Goal: Task Accomplishment & Management: Use online tool/utility

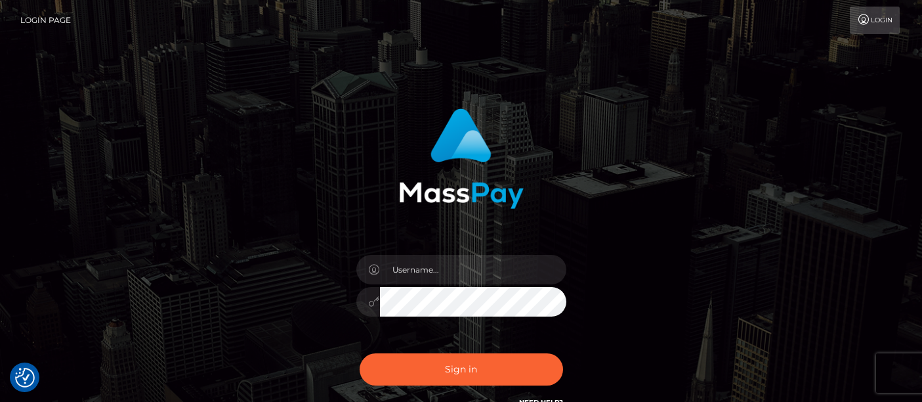
scroll to position [129, 0]
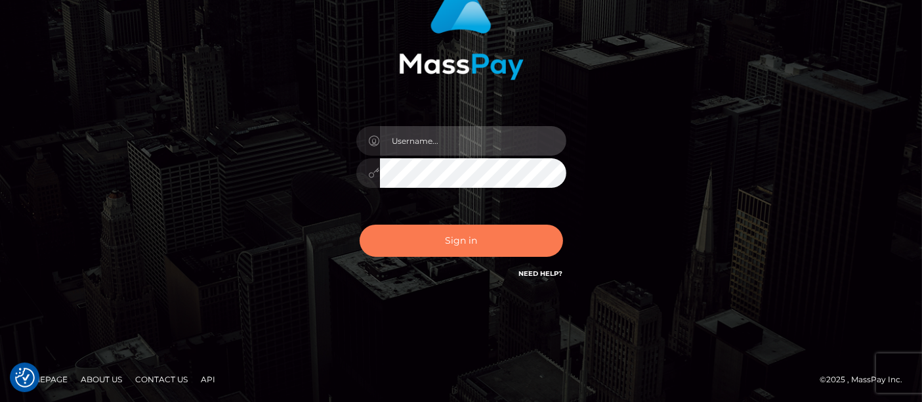
type input "[PERSON_NAME].[PERSON_NAME]"
click at [460, 235] on button "Sign in" at bounding box center [462, 241] width 204 height 32
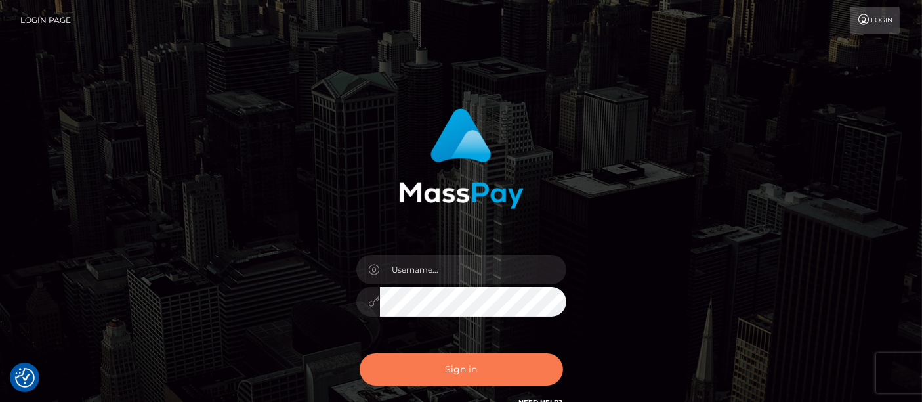
click at [469, 364] on button "Sign in" at bounding box center [462, 369] width 204 height 32
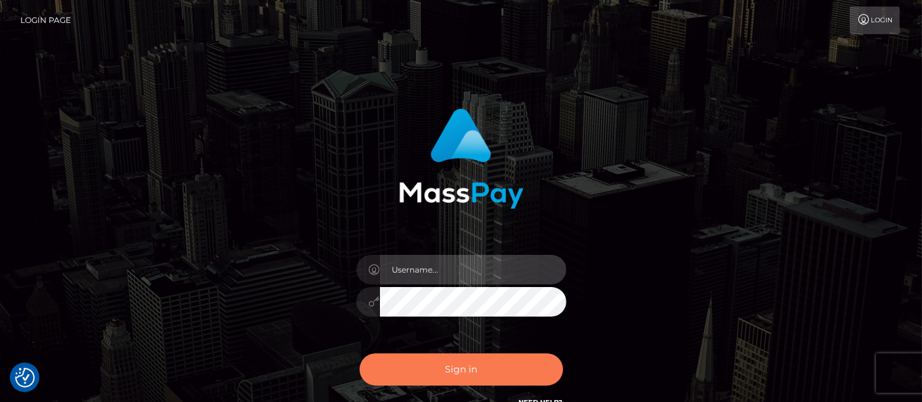
type input "matthew.wong"
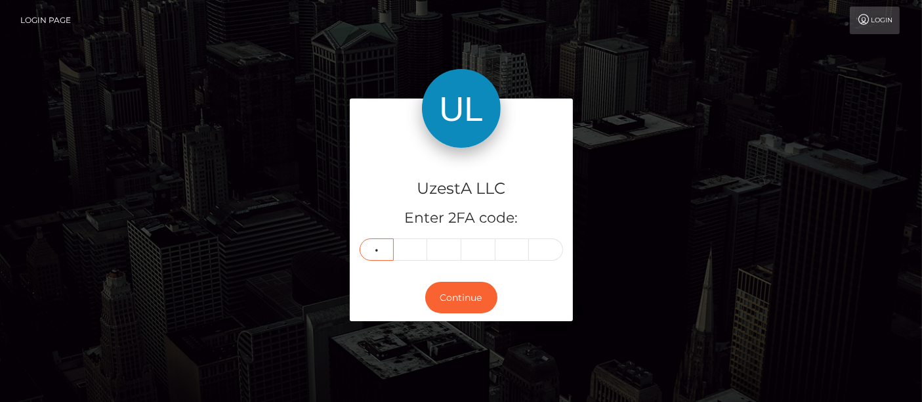
type input "5"
type input "7"
type input "1"
type input "5"
type input "3"
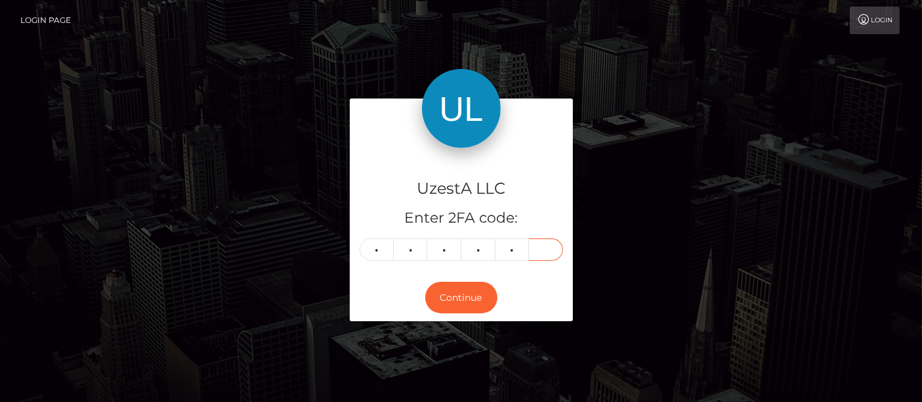
type input "1"
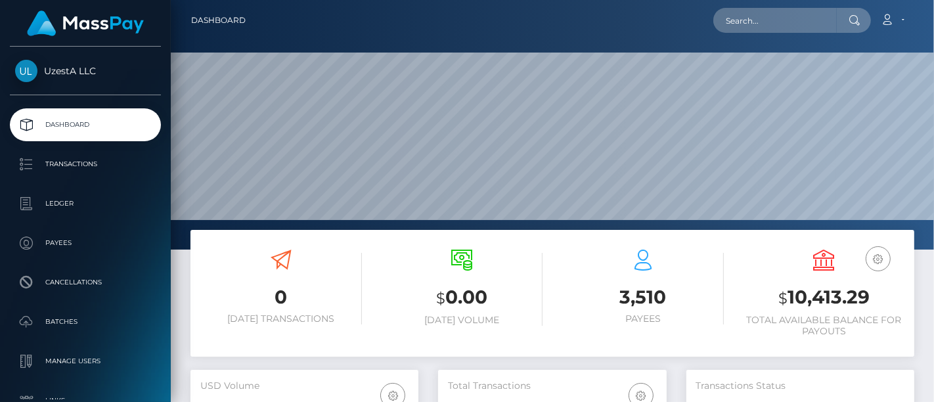
scroll to position [232, 228]
click at [780, 32] on input "text" at bounding box center [774, 20] width 123 height 25
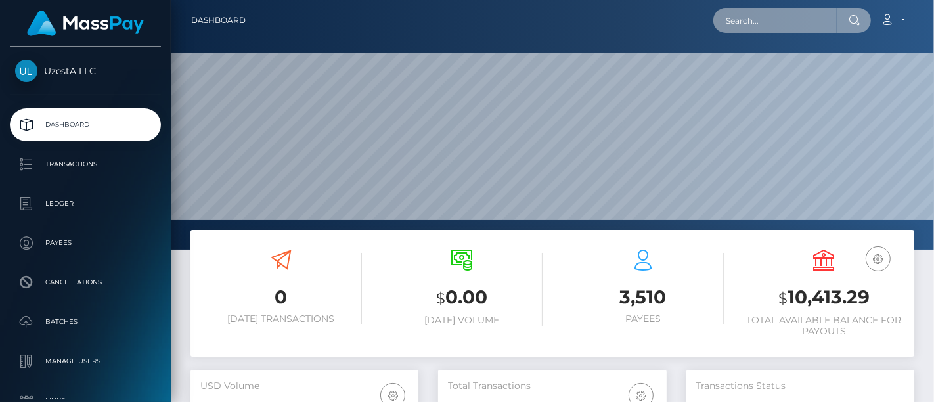
paste input "6469191"
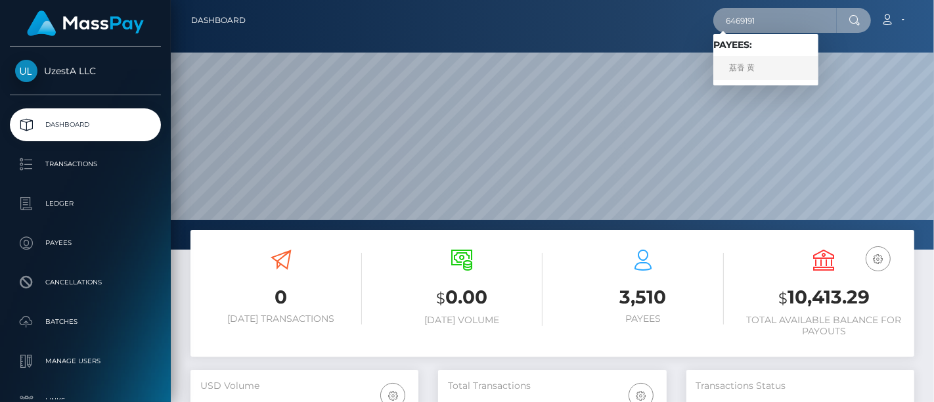
type input "6469191"
click at [745, 62] on link "荔香 黄" at bounding box center [765, 68] width 105 height 24
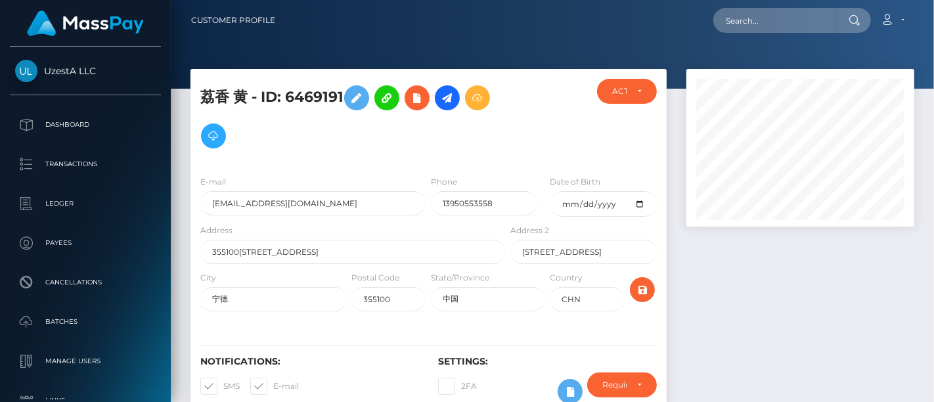
scroll to position [158, 228]
click at [219, 131] on icon at bounding box center [213, 136] width 16 height 16
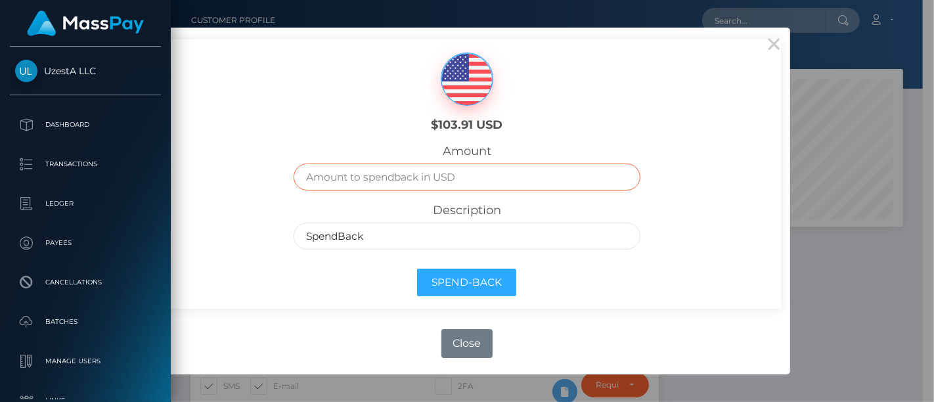
drag, startPoint x: 321, startPoint y: 178, endPoint x: 321, endPoint y: 169, distance: 8.5
click at [321, 178] on input "text" at bounding box center [466, 176] width 346 height 27
type input "100"
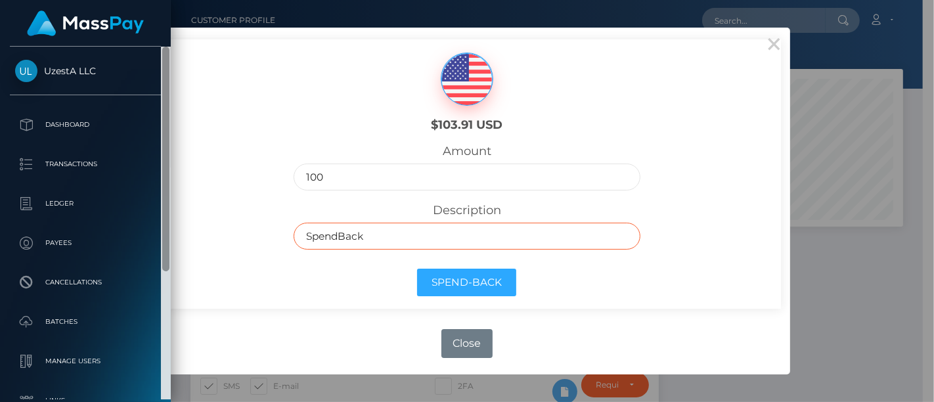
drag, startPoint x: 414, startPoint y: 244, endPoint x: 161, endPoint y: 260, distance: 253.9
click at [129, 243] on body "UzestA LLC Dashboard Transactions Ledger Payees Cancellations Links" at bounding box center [467, 201] width 934 height 402
paste input "HKSA2509202244"
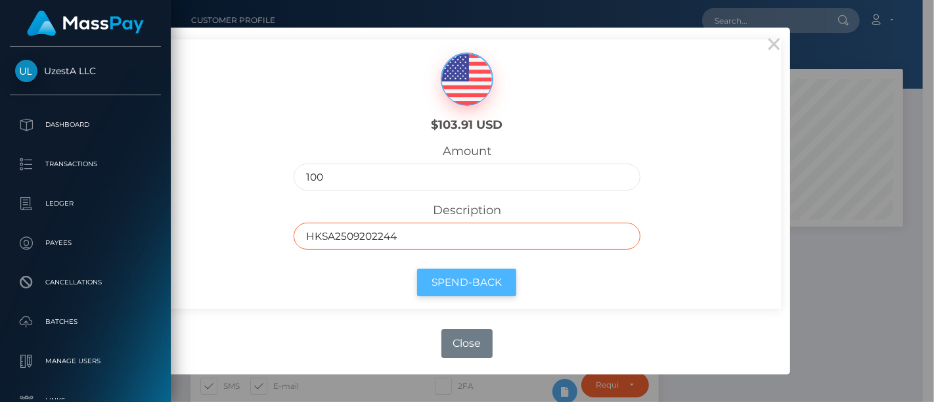
type input "HKSA2509202244"
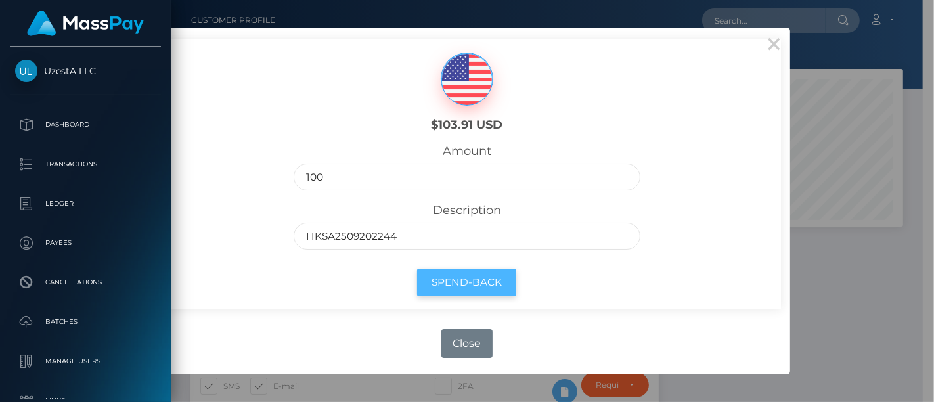
click at [435, 280] on button "Spend-Back" at bounding box center [466, 283] width 99 height 28
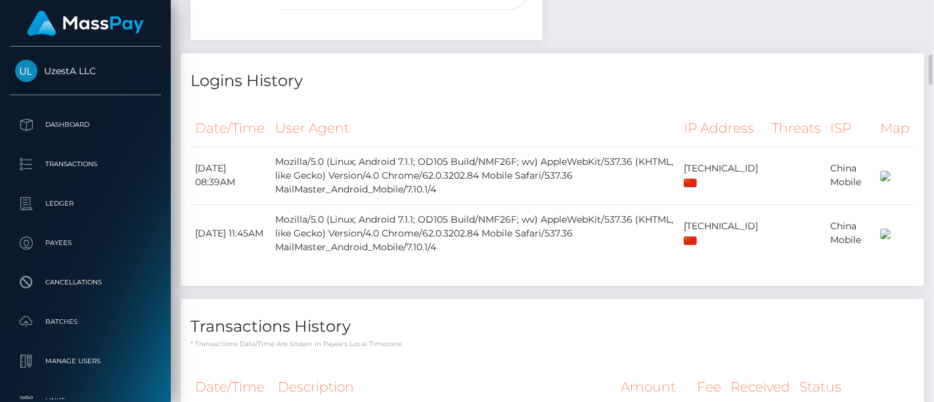
scroll to position [948, 0]
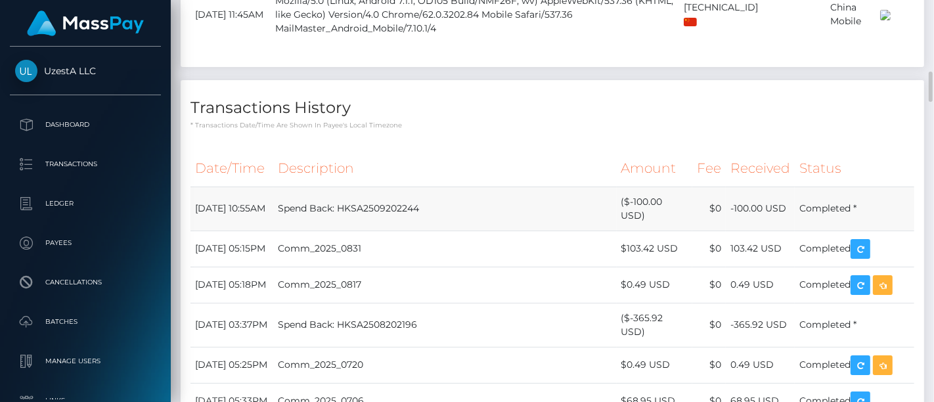
drag, startPoint x: 236, startPoint y: 230, endPoint x: 190, endPoint y: 215, distance: 48.6
click at [190, 215] on td "September 26, 2025 10:55AM" at bounding box center [231, 208] width 83 height 44
copy td "September 26, 2025 10:55AM"
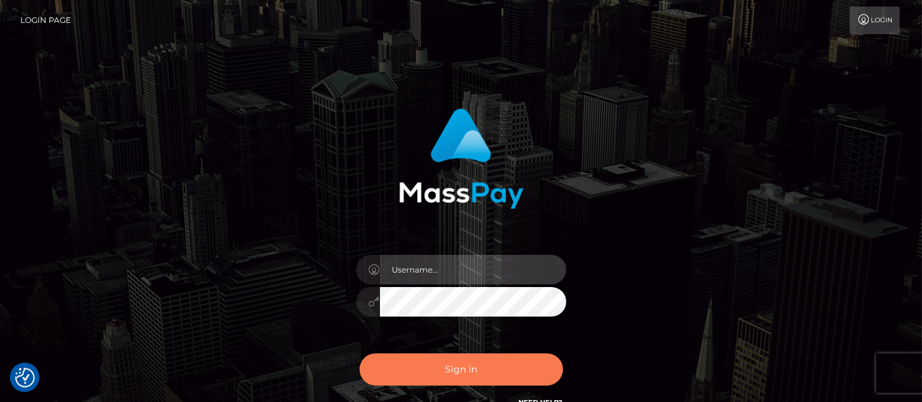
type input "[PERSON_NAME].[PERSON_NAME]"
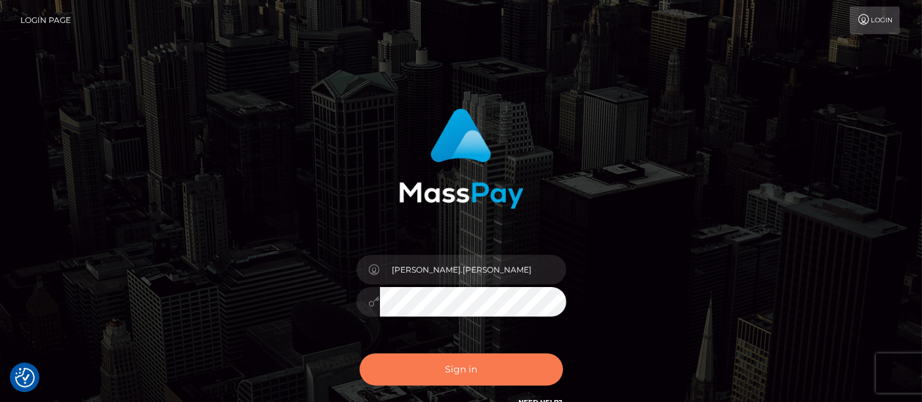
click at [467, 363] on button "Sign in" at bounding box center [462, 369] width 204 height 32
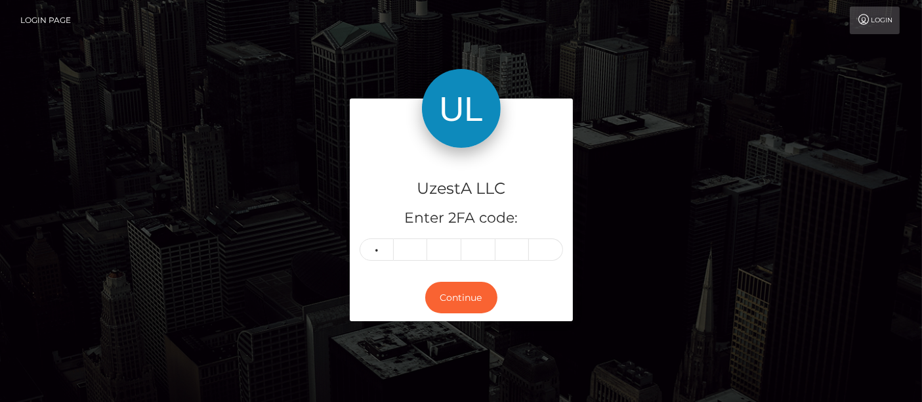
type input "0"
type input "3"
type input "1"
type input "3"
type input "1"
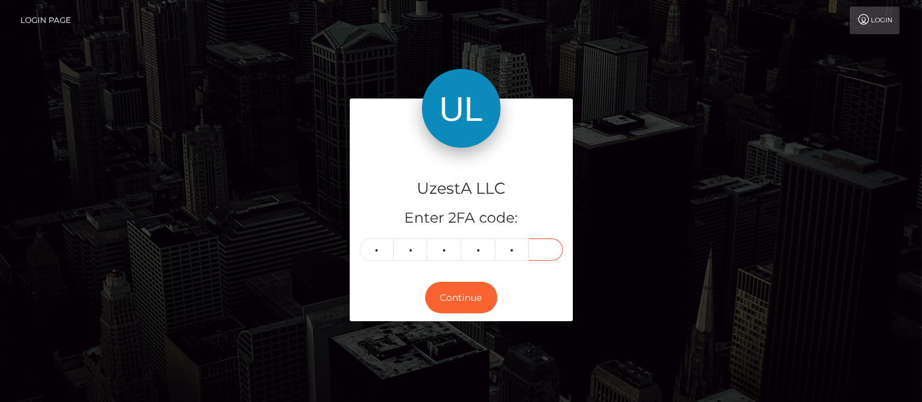
type input "3"
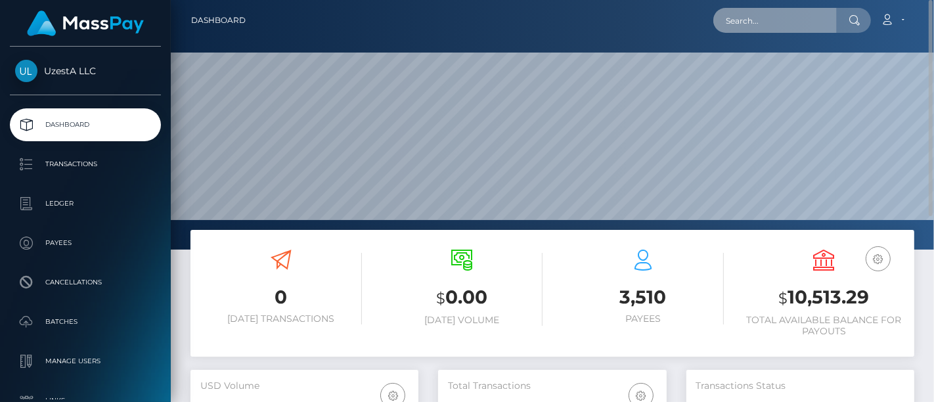
click at [773, 27] on input "text" at bounding box center [774, 20] width 123 height 25
click at [789, 20] on input "text" at bounding box center [774, 20] width 123 height 25
click at [772, 17] on input "text" at bounding box center [774, 20] width 123 height 25
paste input "0607753"
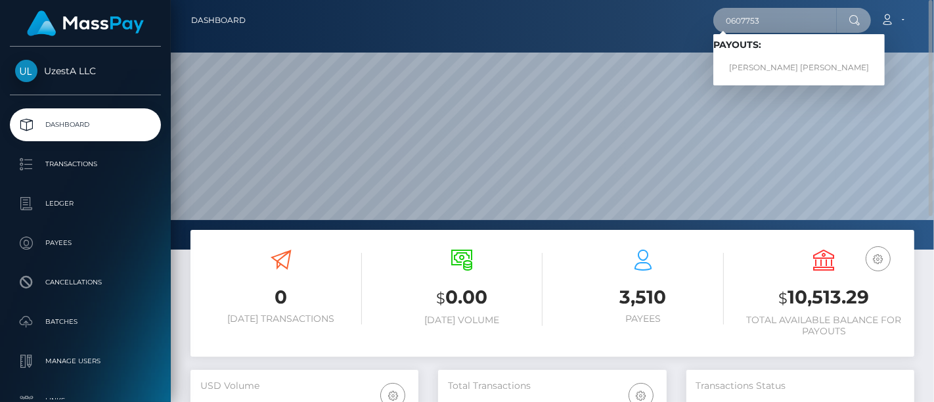
drag, startPoint x: 786, startPoint y: 18, endPoint x: 648, endPoint y: 3, distance: 138.6
click at [648, 3] on nav "Dashboard 0607753 Loading... Loading... Payouts: Suan Suan Susan Chong Account …" at bounding box center [552, 20] width 763 height 41
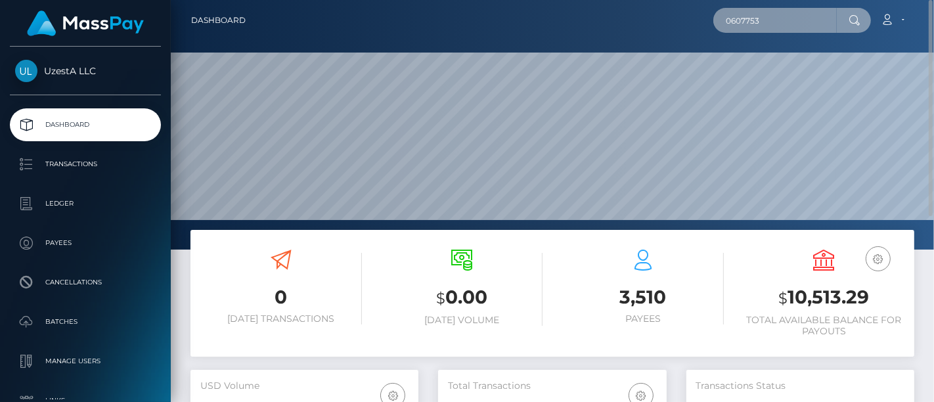
paste input "2063929"
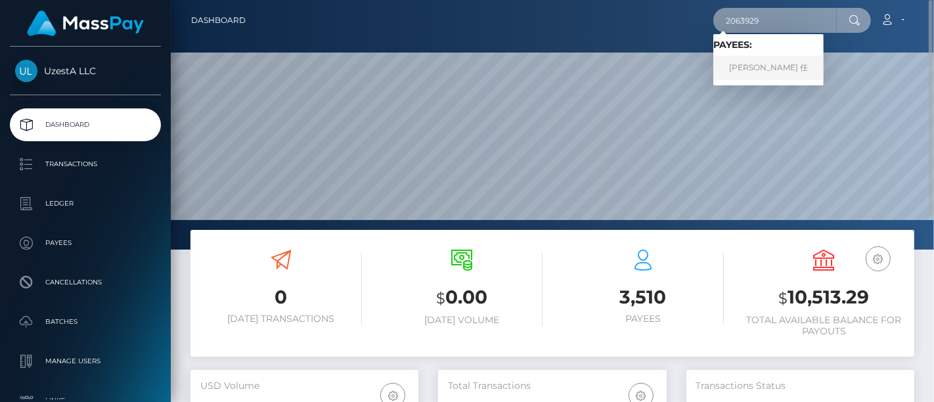
type input "2063929"
click at [756, 66] on link "金艳 任" at bounding box center [768, 68] width 110 height 24
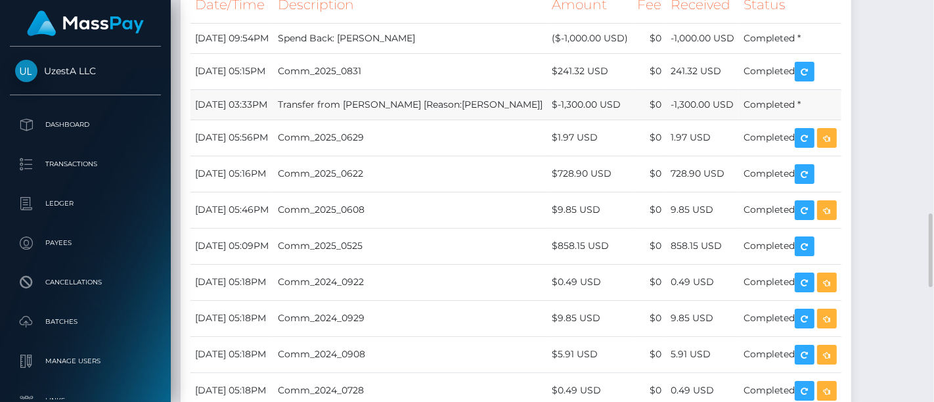
scroll to position [1021, 0]
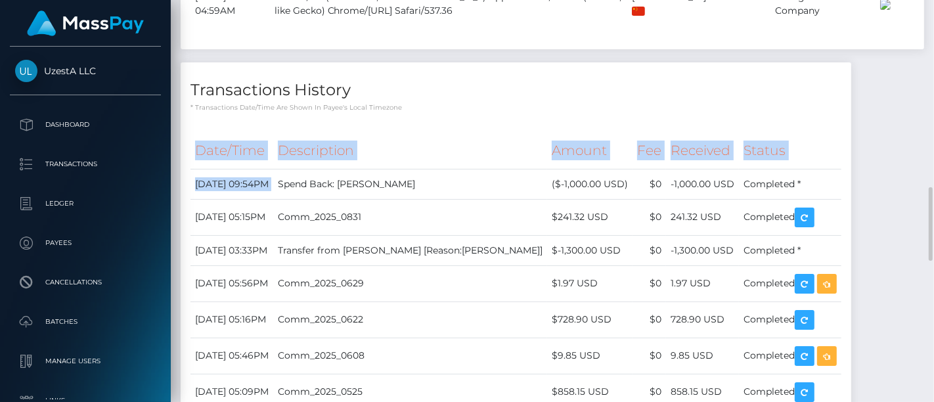
drag, startPoint x: 335, startPoint y: 201, endPoint x: 184, endPoint y: 200, distance: 151.6
drag, startPoint x: 272, startPoint y: 196, endPoint x: 289, endPoint y: 198, distance: 16.5
click at [273, 196] on td "[DATE] 09:54PM" at bounding box center [231, 184] width 83 height 30
click at [273, 199] on td "[DATE] 09:54PM" at bounding box center [231, 184] width 83 height 30
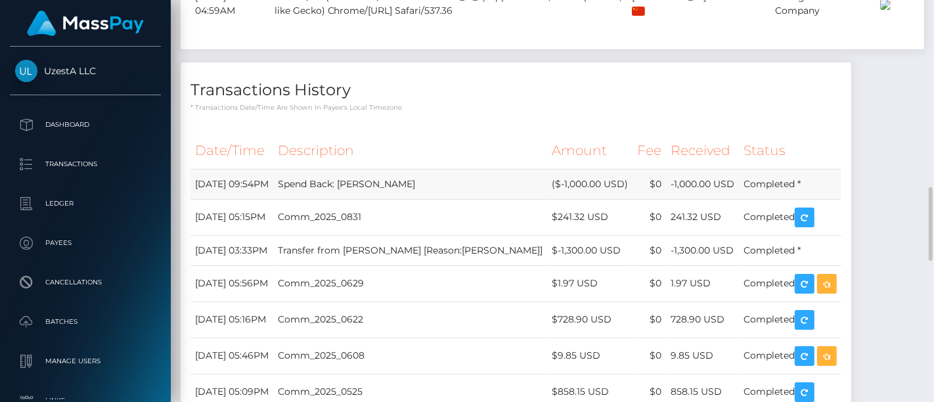
drag, startPoint x: 330, startPoint y: 200, endPoint x: 195, endPoint y: 198, distance: 134.6
click at [195, 198] on td "[DATE] 09:54PM" at bounding box center [231, 184] width 83 height 30
copy td "[DATE] 09:54PM"
